Goal: Navigation & Orientation: Find specific page/section

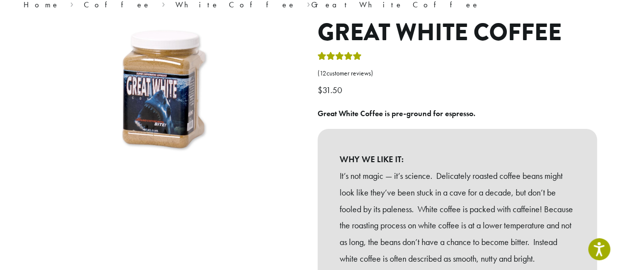
scroll to position [91, 0]
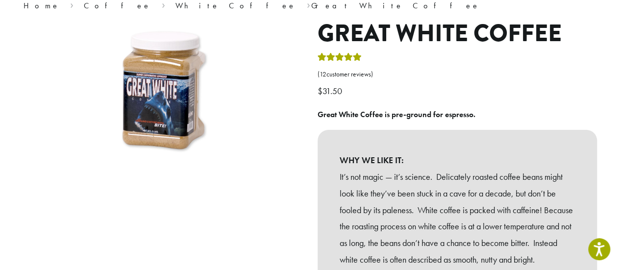
click at [167, 105] on img at bounding box center [163, 93] width 147 height 147
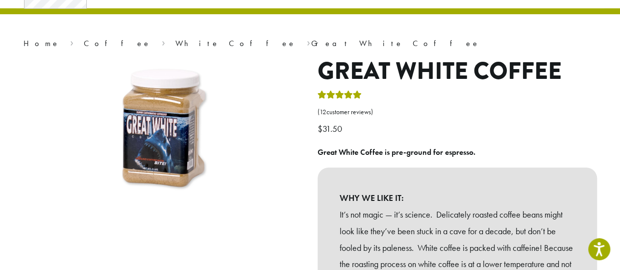
scroll to position [56, 0]
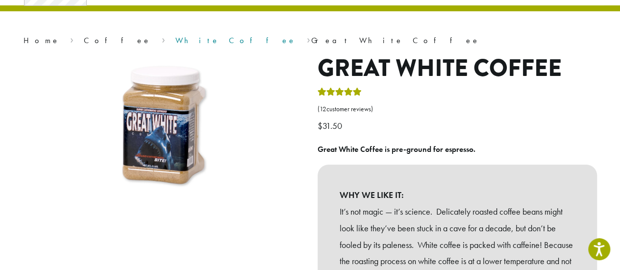
click at [176, 43] on link "White Coffee" at bounding box center [236, 40] width 121 height 10
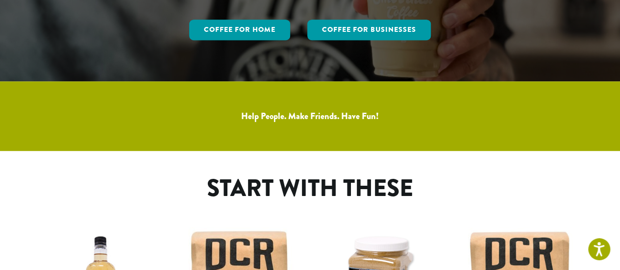
scroll to position [110, 0]
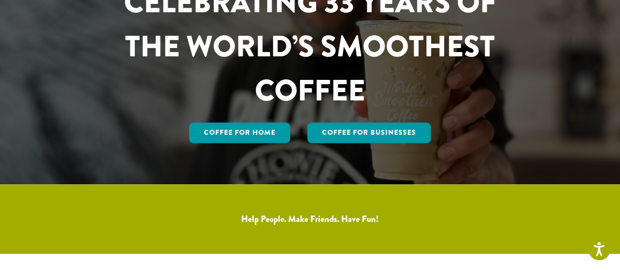
click at [360, 118] on div "CELEBRATING 33 YEARS OF THE WORLD’S SMOOTHEST COFFEE Coffee for Home Coffee For…" at bounding box center [310, 62] width 431 height 165
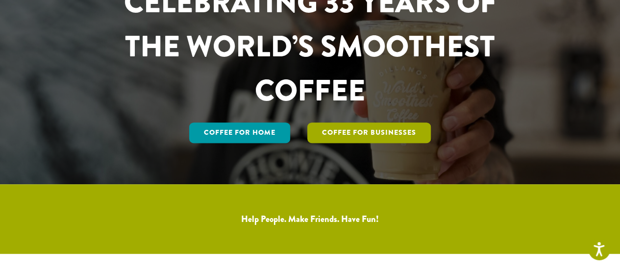
click at [351, 128] on link "Coffee For Businesses" at bounding box center [369, 133] width 124 height 21
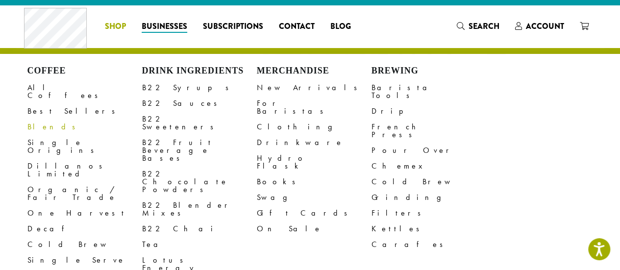
scroll to position [10, 0]
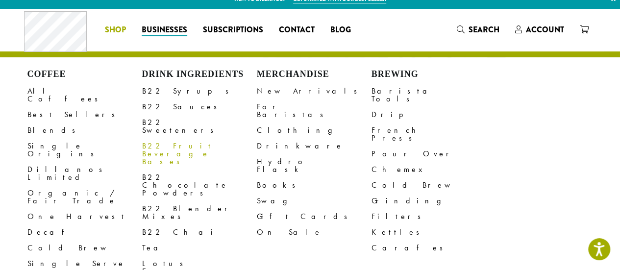
click at [166, 140] on link "B22 Fruit Beverage Bases" at bounding box center [199, 153] width 115 height 31
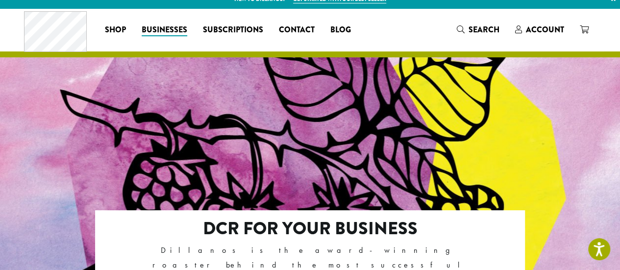
scroll to position [307, 0]
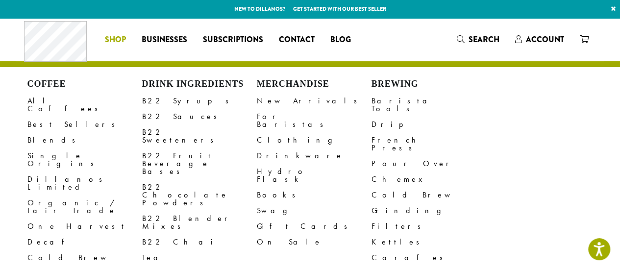
click at [121, 35] on span "Shop" at bounding box center [115, 40] width 21 height 12
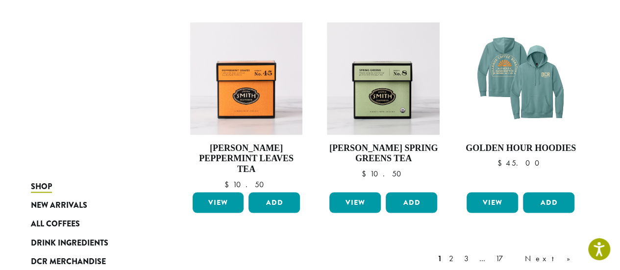
scroll to position [954, 0]
